Goal: Information Seeking & Learning: Learn about a topic

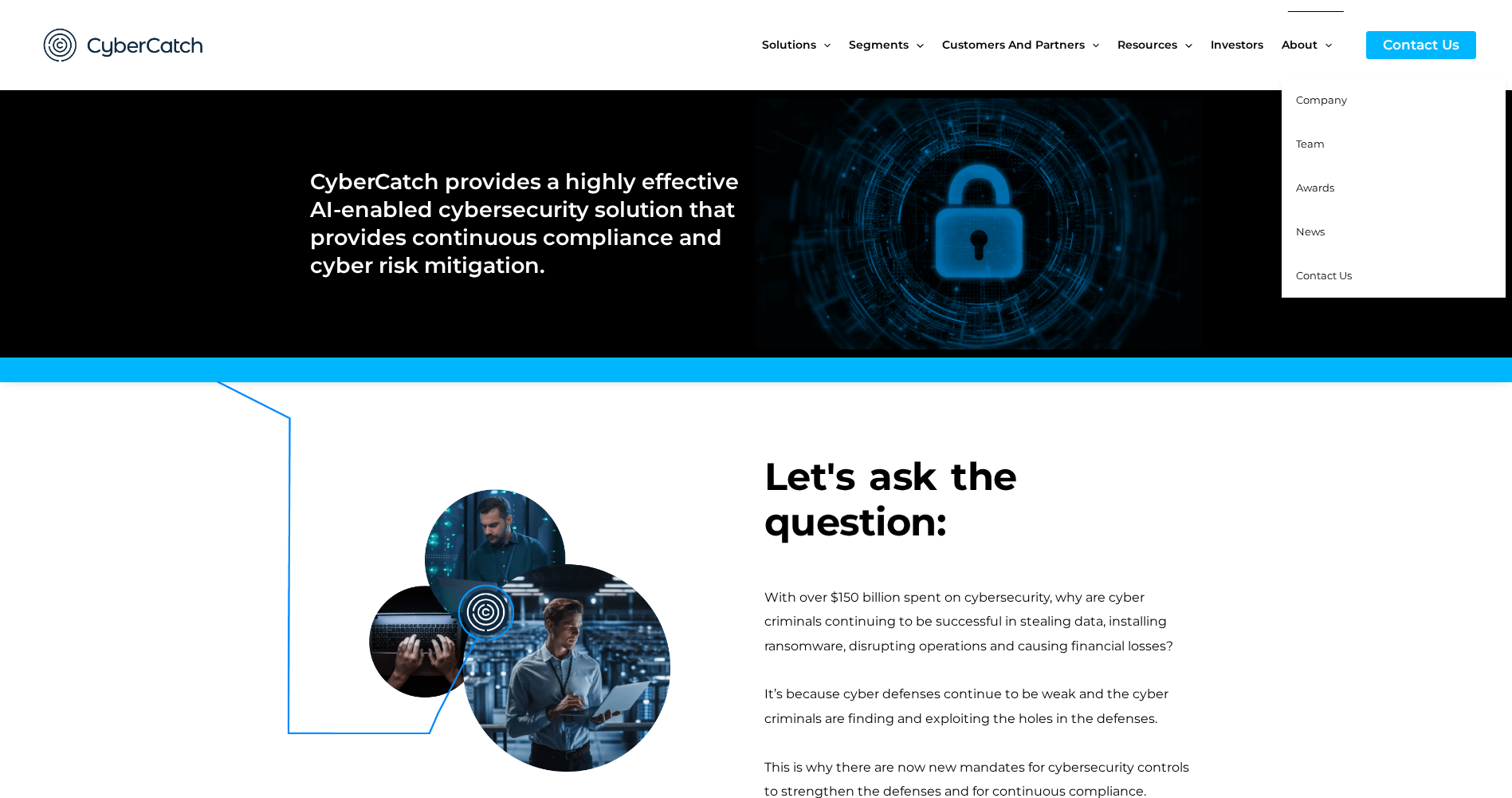
click at [1314, 146] on span "Team" at bounding box center [1311, 143] width 28 height 12
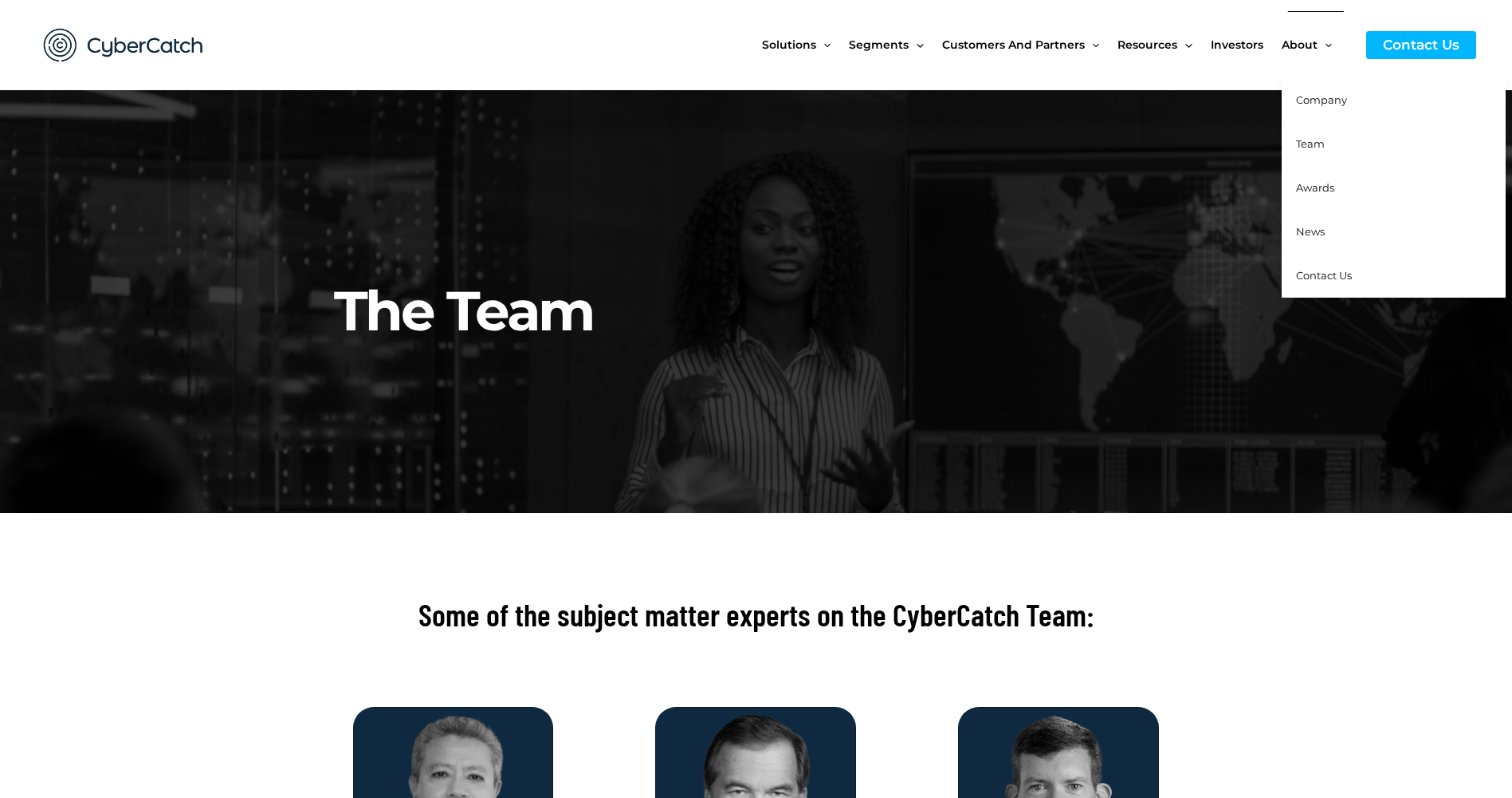
click at [1314, 230] on span "News" at bounding box center [1311, 232] width 28 height 12
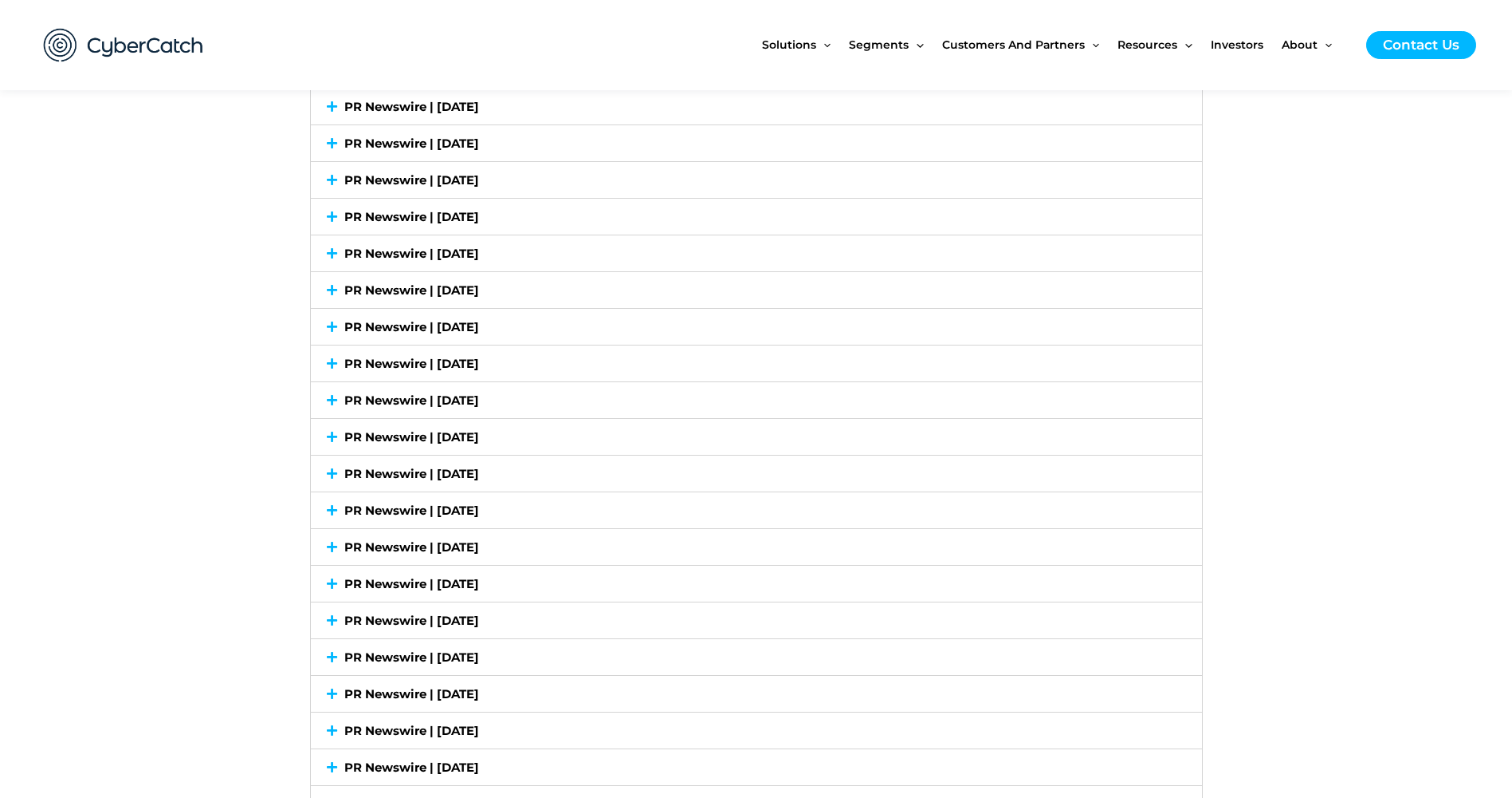
scroll to position [5433, 0]
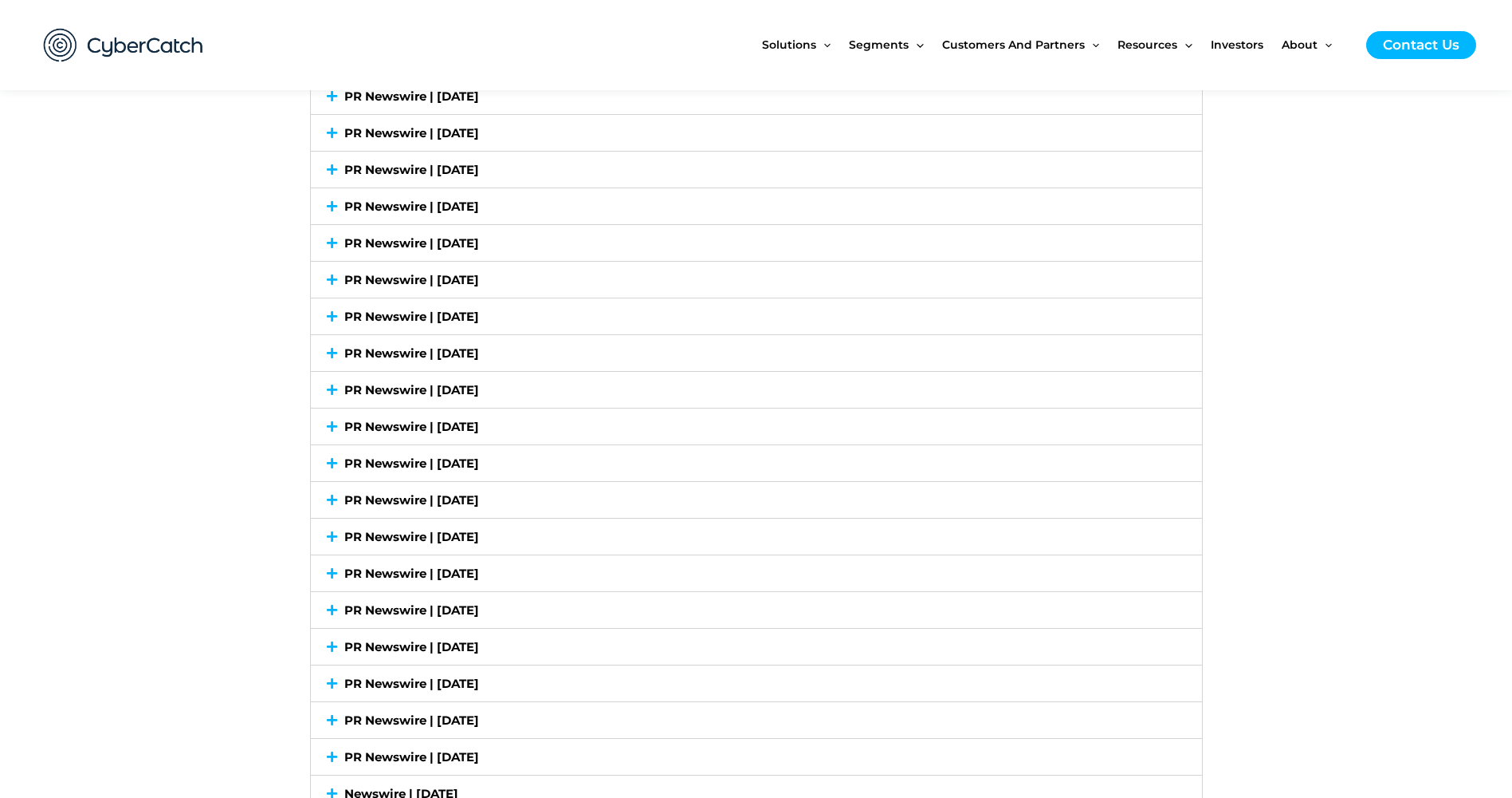
click at [466, 574] on link "PR Newswire | [DATE]" at bounding box center [412, 573] width 135 height 15
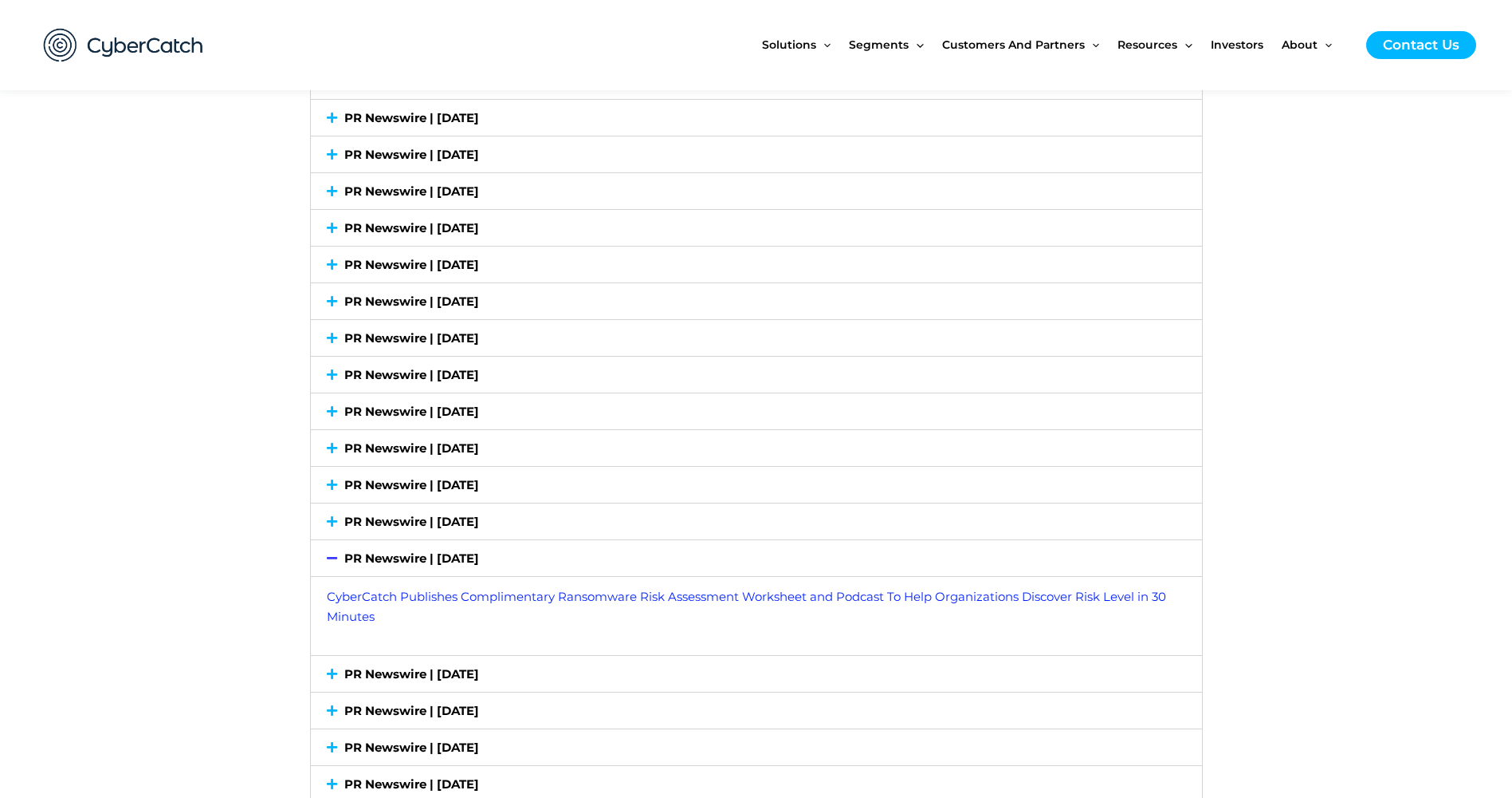
scroll to position [5369, 0]
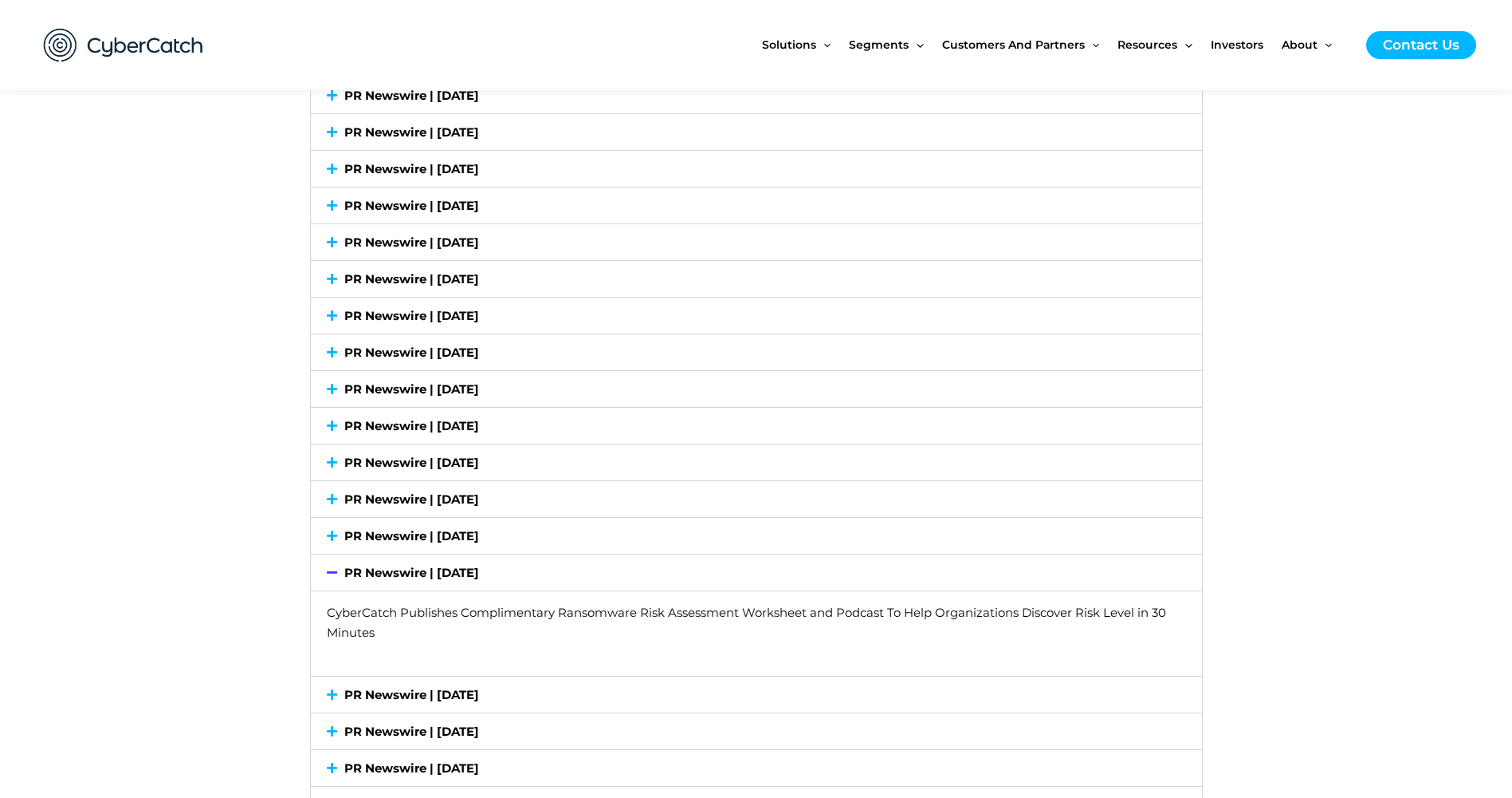
click at [428, 611] on link "CyberCatch Publishes Complimentary Ransomware Risk Assessment Worksheet and Pod…" at bounding box center [746, 622] width 839 height 35
